Goal: Complete application form

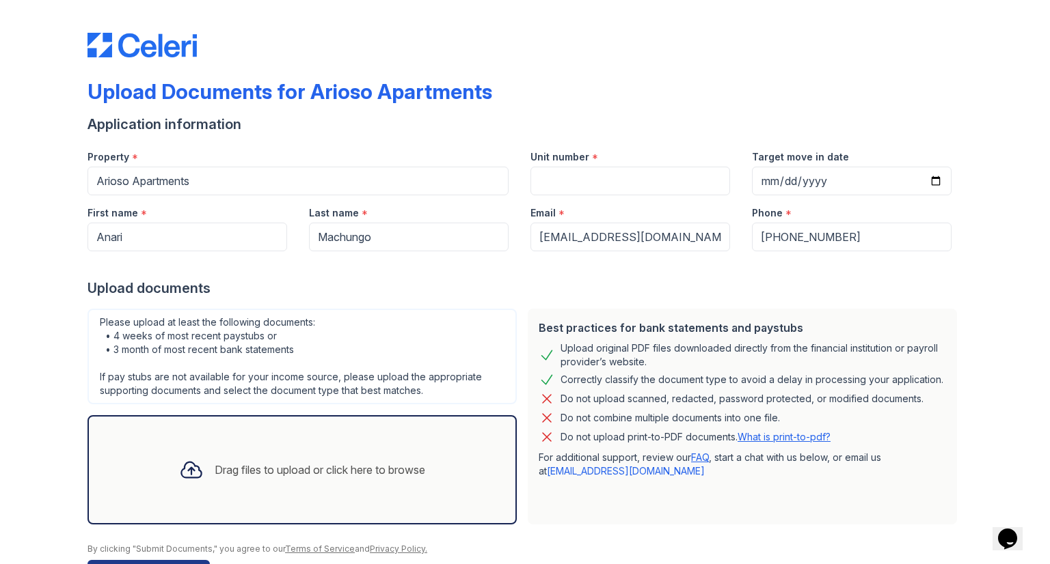
scroll to position [44, 0]
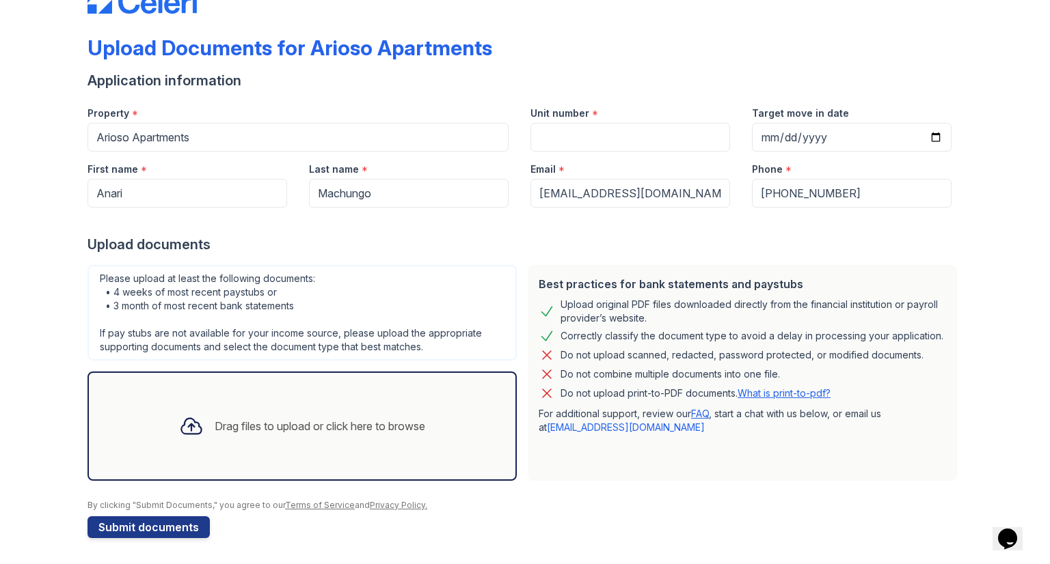
click at [283, 415] on div "Drag files to upload or click here to browse" at bounding box center [302, 426] width 268 height 46
click at [295, 425] on div "Drag files to upload or click here to browse" at bounding box center [320, 426] width 210 height 16
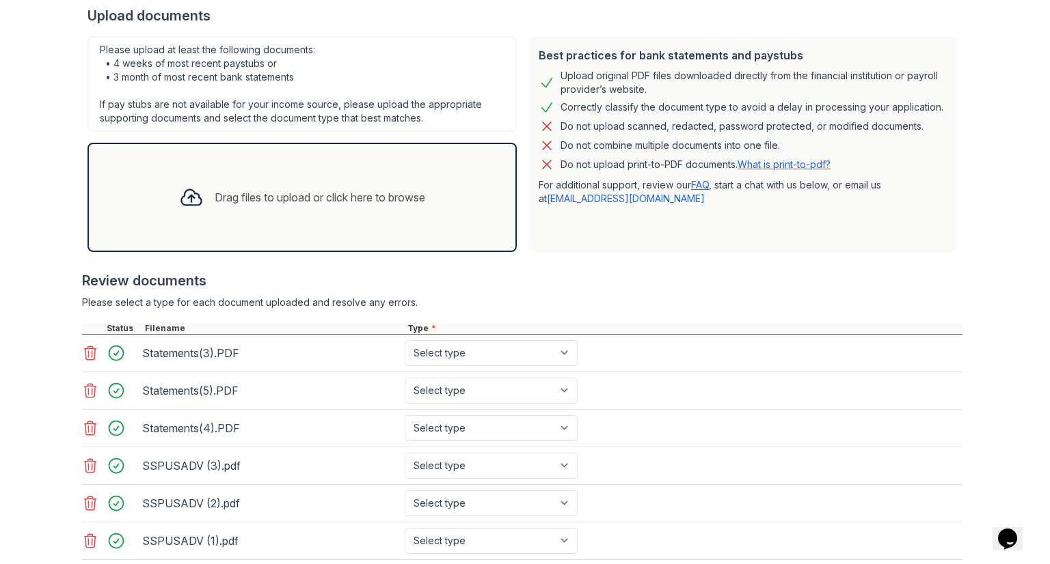
scroll to position [395, 0]
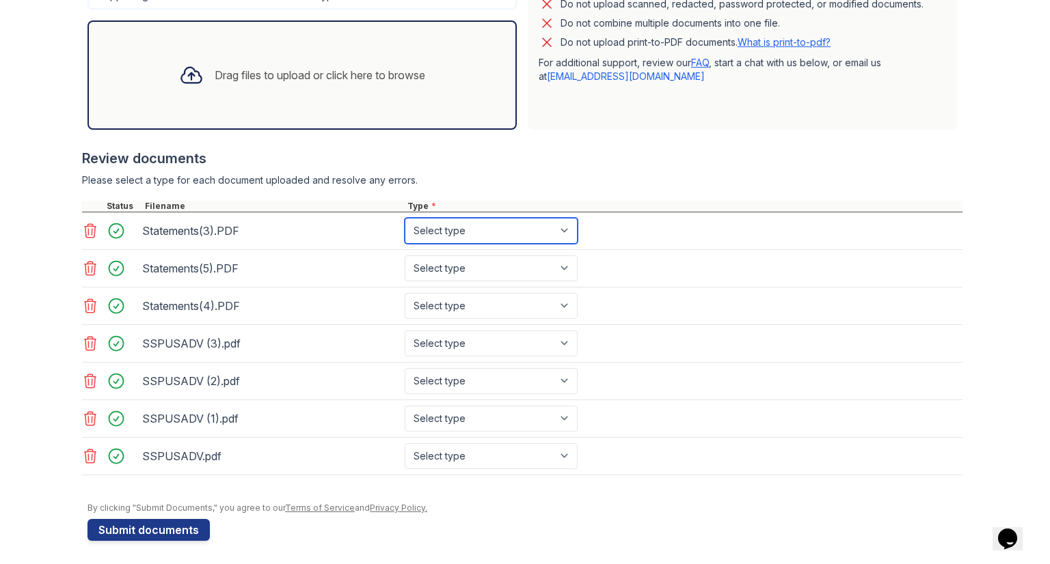
click at [542, 230] on select "Select type Paystub Bank Statement Offer Letter Tax Documents Benefit Award Let…" at bounding box center [491, 231] width 173 height 26
select select "bank_statement"
click at [405, 218] on select "Select type Paystub Bank Statement Offer Letter Tax Documents Benefit Award Let…" at bounding box center [491, 231] width 173 height 26
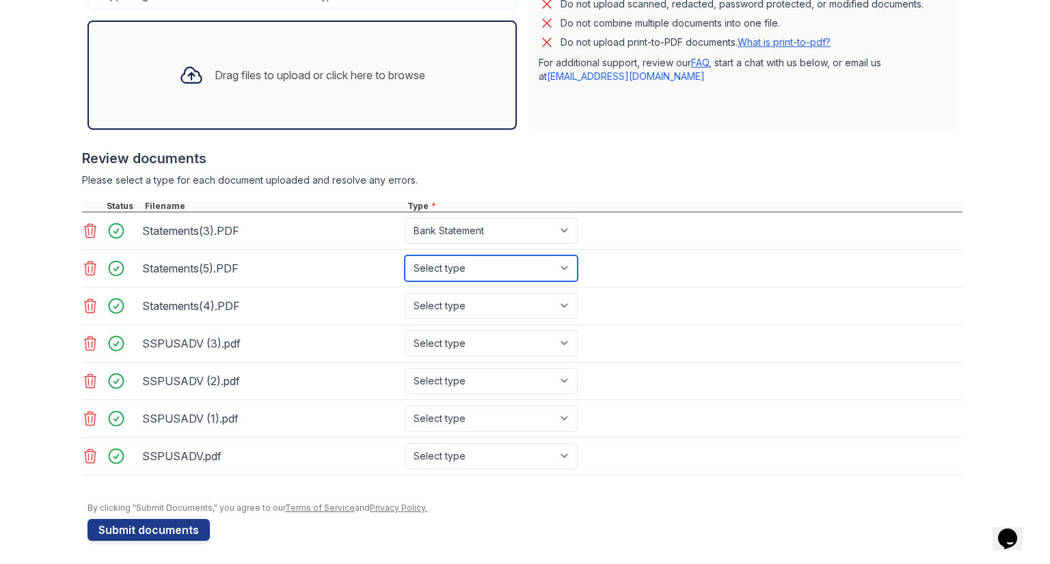
click at [451, 256] on select "Select type Paystub Bank Statement Offer Letter Tax Documents Benefit Award Let…" at bounding box center [491, 269] width 173 height 26
select select "bank_statement"
click at [405, 256] on select "Select type Paystub Bank Statement Offer Letter Tax Documents Benefit Award Let…" at bounding box center [491, 269] width 173 height 26
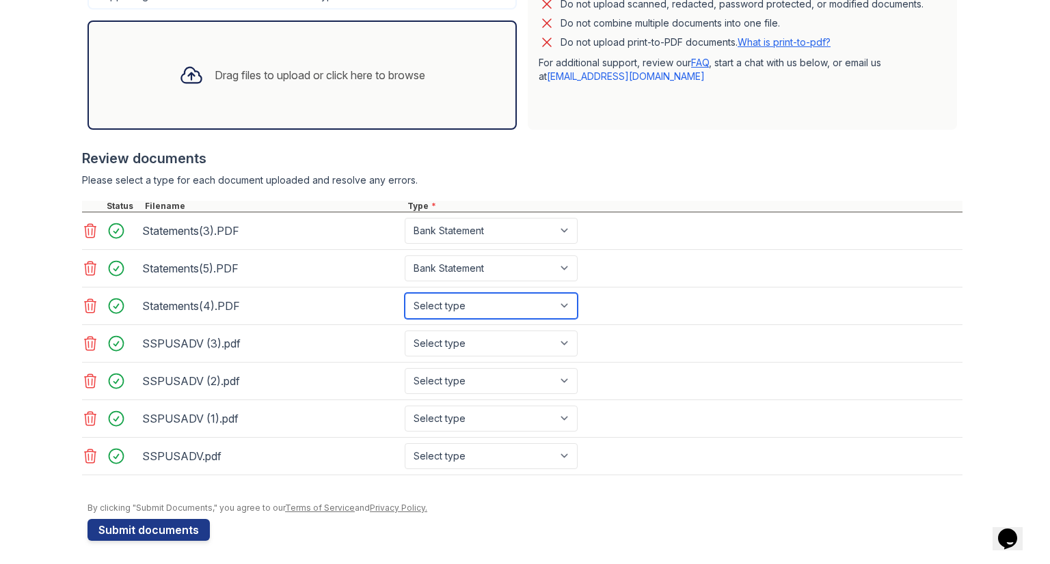
click at [448, 309] on select "Select type Paystub Bank Statement Offer Letter Tax Documents Benefit Award Let…" at bounding box center [491, 306] width 173 height 26
select select "bank_statement"
click at [405, 293] on select "Select type Paystub Bank Statement Offer Letter Tax Documents Benefit Award Let…" at bounding box center [491, 306] width 173 height 26
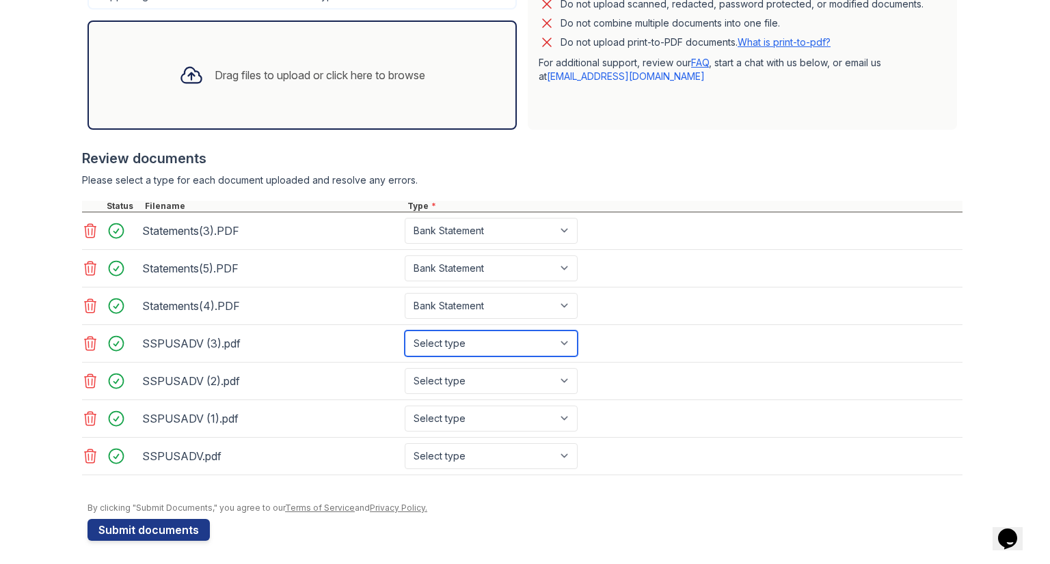
click at [441, 336] on select "Select type Paystub Bank Statement Offer Letter Tax Documents Benefit Award Let…" at bounding box center [491, 344] width 173 height 26
select select "paystub"
click at [405, 331] on select "Select type Paystub Bank Statement Offer Letter Tax Documents Benefit Award Let…" at bounding box center [491, 344] width 173 height 26
click at [432, 384] on select "Select type Paystub Bank Statement Offer Letter Tax Documents Benefit Award Let…" at bounding box center [491, 381] width 173 height 26
select select "paystub"
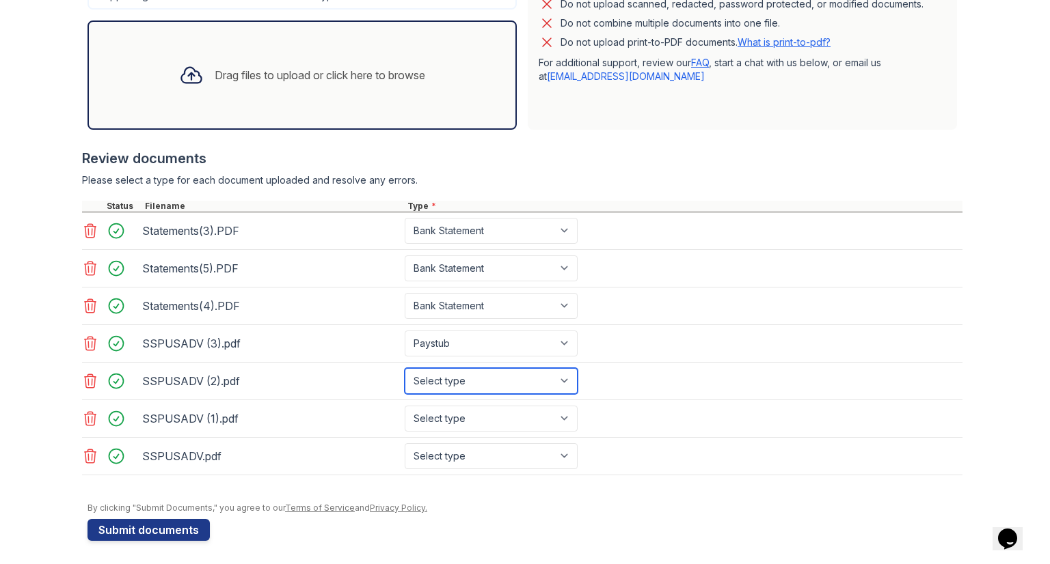
click at [405, 368] on select "Select type Paystub Bank Statement Offer Letter Tax Documents Benefit Award Let…" at bounding box center [491, 381] width 173 height 26
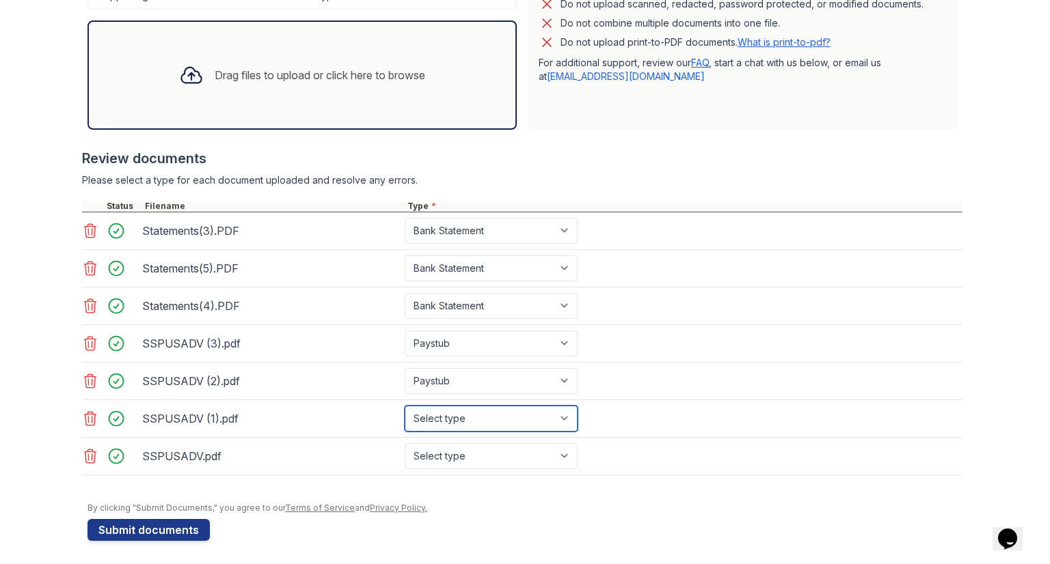
click at [442, 413] on select "Select type Paystub Bank Statement Offer Letter Tax Documents Benefit Award Let…" at bounding box center [491, 419] width 173 height 26
select select "paystub"
click at [405, 406] on select "Select type Paystub Bank Statement Offer Letter Tax Documents Benefit Award Let…" at bounding box center [491, 419] width 173 height 26
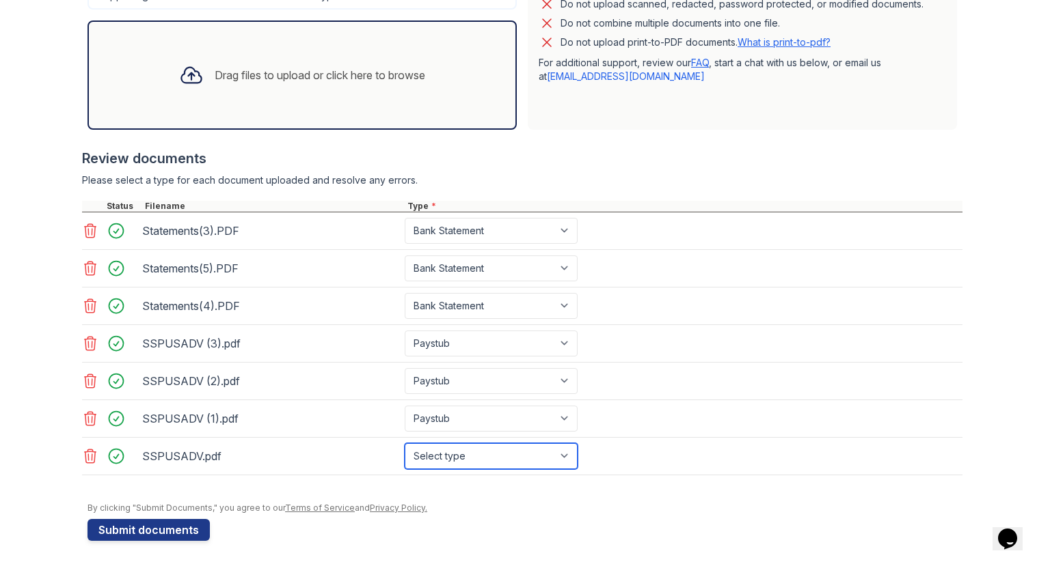
click at [452, 452] on select "Select type Paystub Bank Statement Offer Letter Tax Documents Benefit Award Let…" at bounding box center [491, 457] width 173 height 26
select select "paystub"
click at [405, 444] on select "Select type Paystub Bank Statement Offer Letter Tax Documents Benefit Award Let…" at bounding box center [491, 457] width 173 height 26
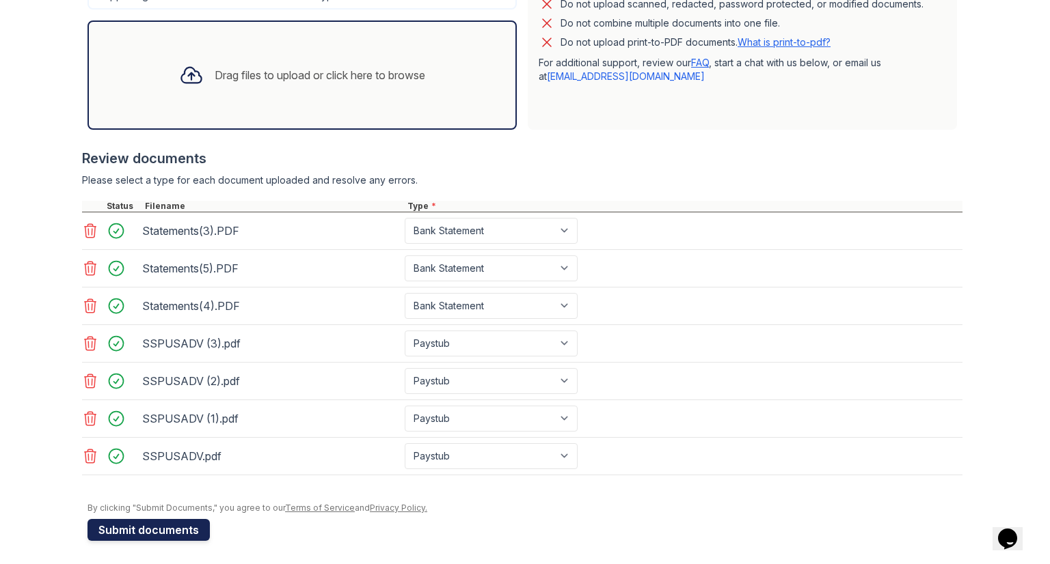
click at [145, 523] on button "Submit documents" at bounding box center [148, 530] width 122 height 22
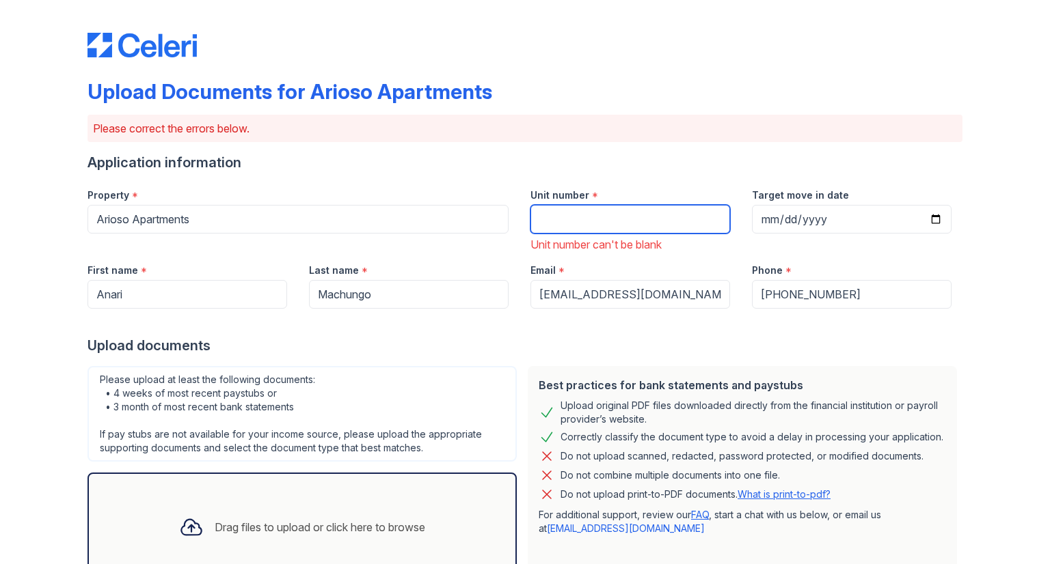
click at [581, 224] on input "Unit number" at bounding box center [630, 219] width 200 height 29
type input "6301"
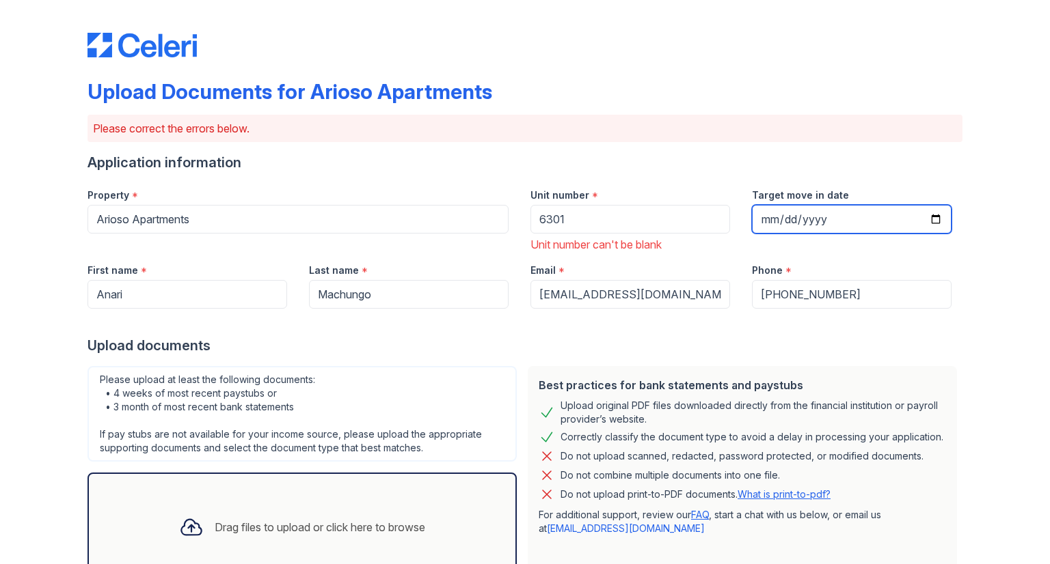
click at [765, 222] on input "Target move in date" at bounding box center [852, 219] width 200 height 29
type input "[DATE]"
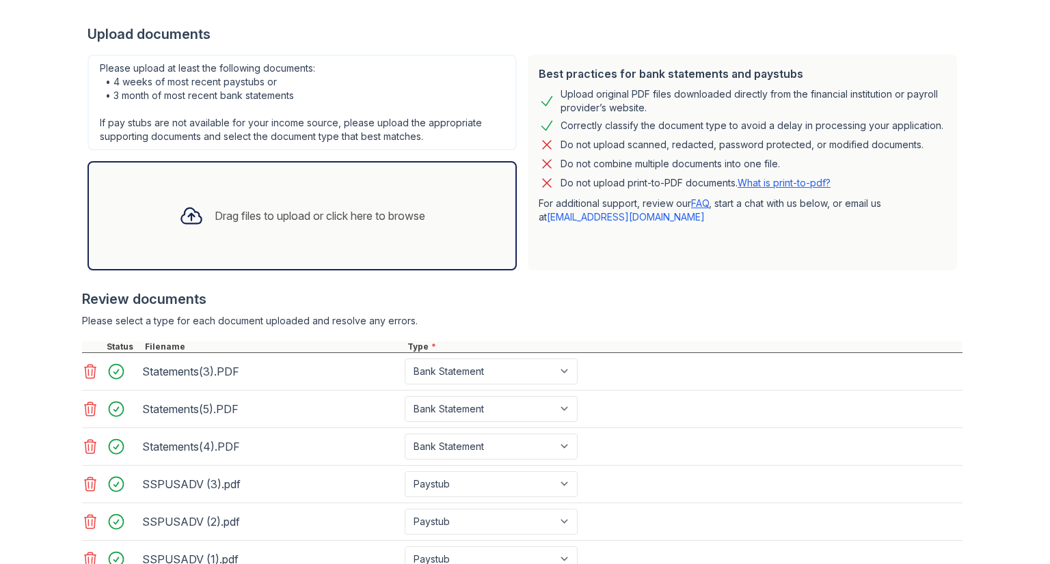
scroll to position [452, 0]
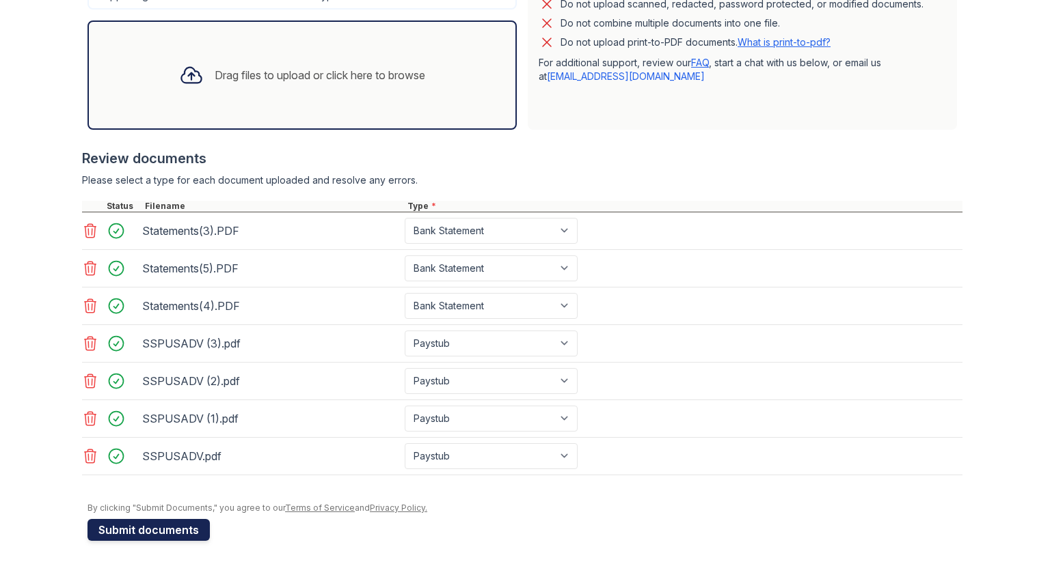
click at [159, 528] on button "Submit documents" at bounding box center [148, 530] width 122 height 22
